Goal: Navigation & Orientation: Go to known website

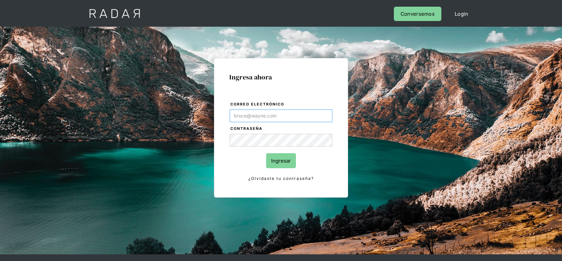
type input "Franco.Ridner@remitee.com"
click at [276, 161] on input "Ingresar" at bounding box center [281, 160] width 30 height 15
type input "Franco.Ridner@remitee.com"
drag, startPoint x: 281, startPoint y: 161, endPoint x: 282, endPoint y: 154, distance: 7.5
click at [281, 161] on input "Ingresar" at bounding box center [281, 160] width 30 height 15
